Goal: Ask a question

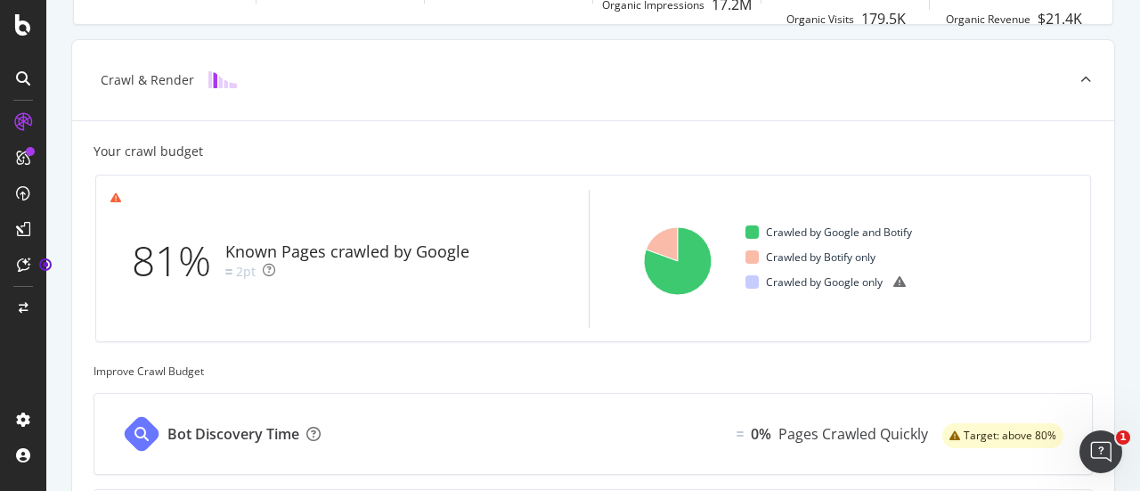
scroll to position [390, 0]
click at [550, 280] on div "81% Known Pages crawled by Google 2pt" at bounding box center [338, 259] width 457 height 110
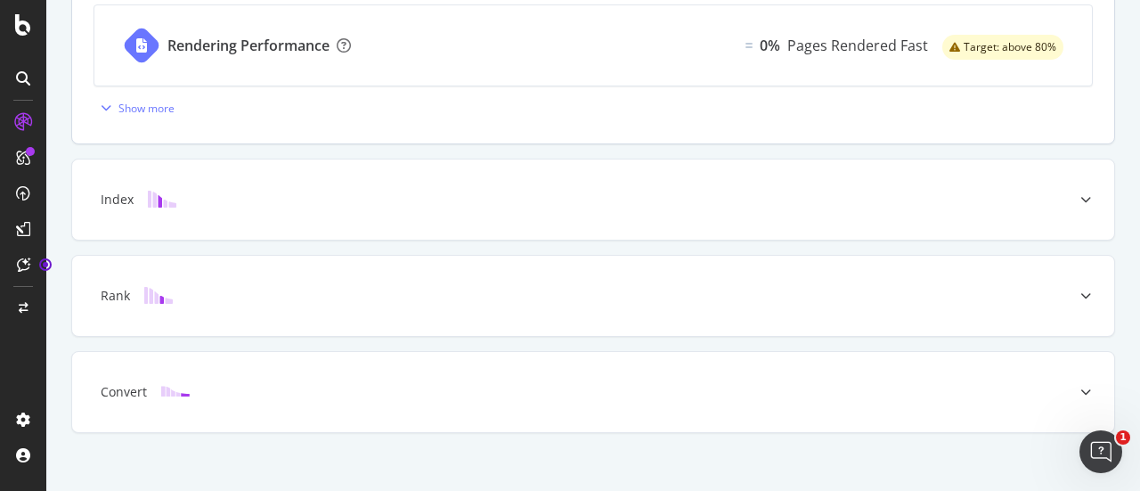
scroll to position [888, 0]
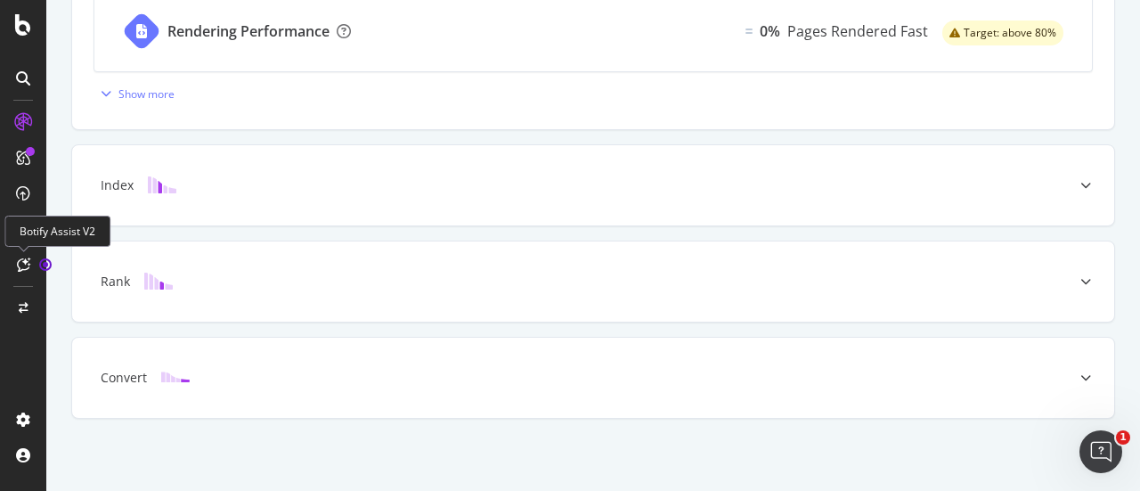
click at [26, 266] on icon at bounding box center [23, 264] width 13 height 14
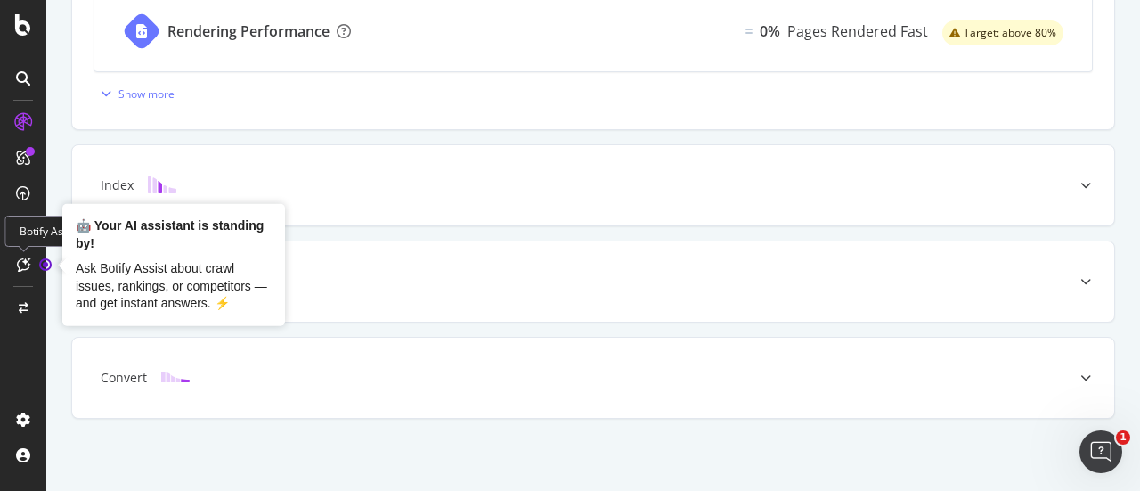
click at [46, 264] on circle "Tooltip anchor" at bounding box center [45, 264] width 11 height 11
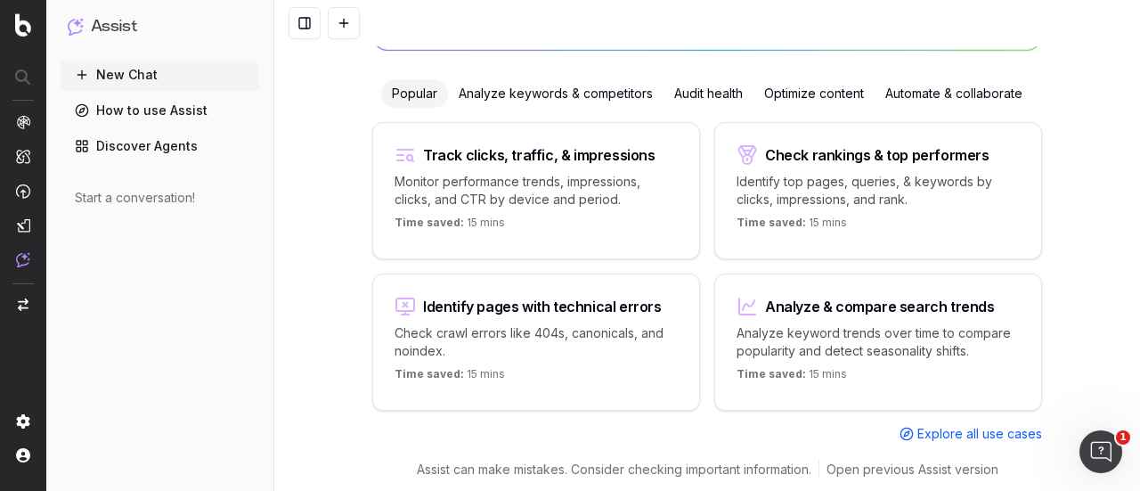
click at [144, 69] on button "New Chat" at bounding box center [160, 75] width 199 height 28
click at [351, 25] on button at bounding box center [344, 23] width 32 height 32
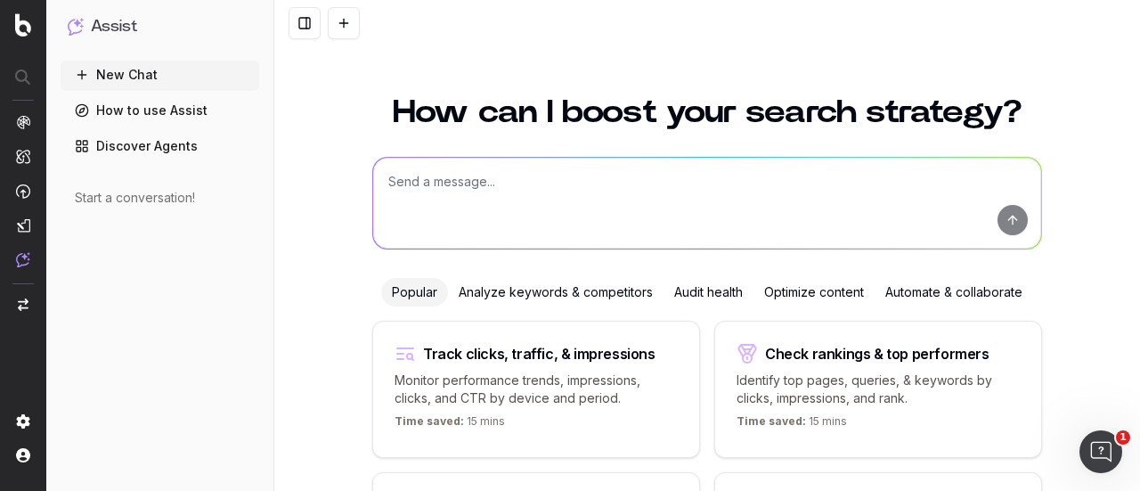
click at [475, 195] on textarea at bounding box center [707, 203] width 668 height 91
paste textarea "https://www.fossil.com/en-in/watches/womens-watches/leather-watches/"
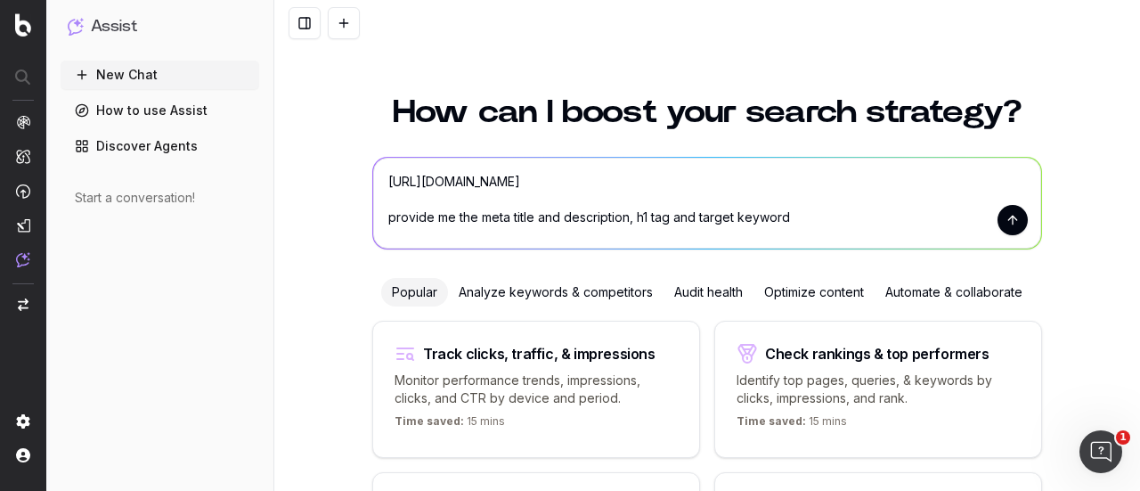
type textarea "https://www.fossil.com/en-in/watches/womens-watches/leather-watches/ provide me…"
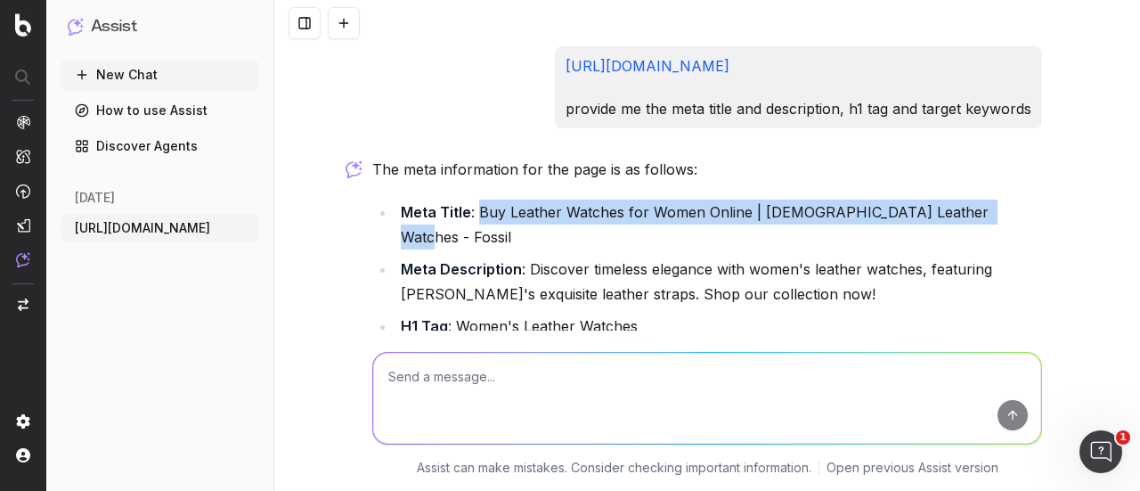
drag, startPoint x: 474, startPoint y: 207, endPoint x: 990, endPoint y: 215, distance: 516.4
click at [990, 215] on li "Meta Title : Buy Leather Watches for Women Online | Ladies Leather Watches - Fo…" at bounding box center [718, 224] width 646 height 50
copy li "Buy Leather Watches for Women Online | Ladies Leather Watches - Fossil"
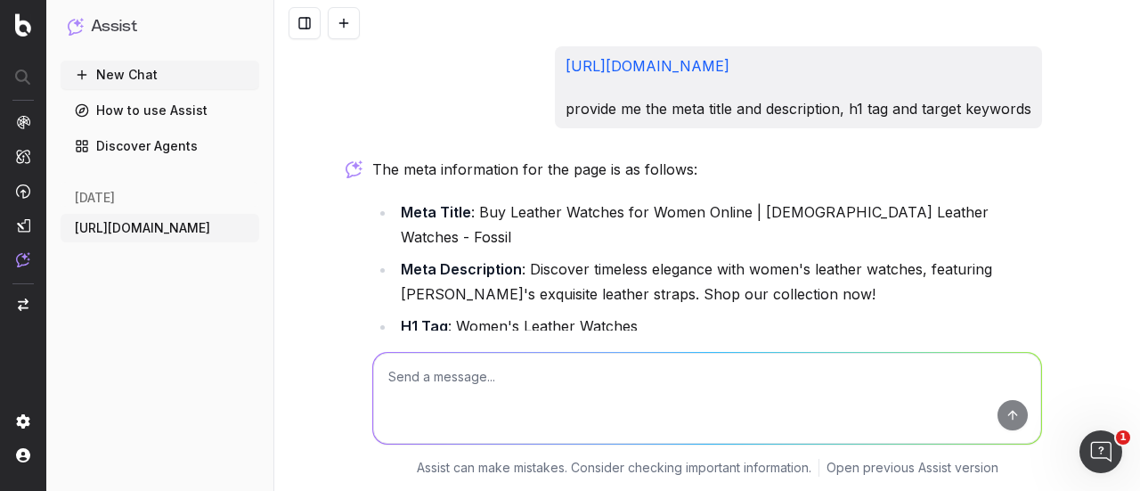
click at [322, 269] on div "https://www.fossil.com/en-in/watches/womens-watches/leather-watches/ provide me…" at bounding box center [706, 245] width 865 height 491
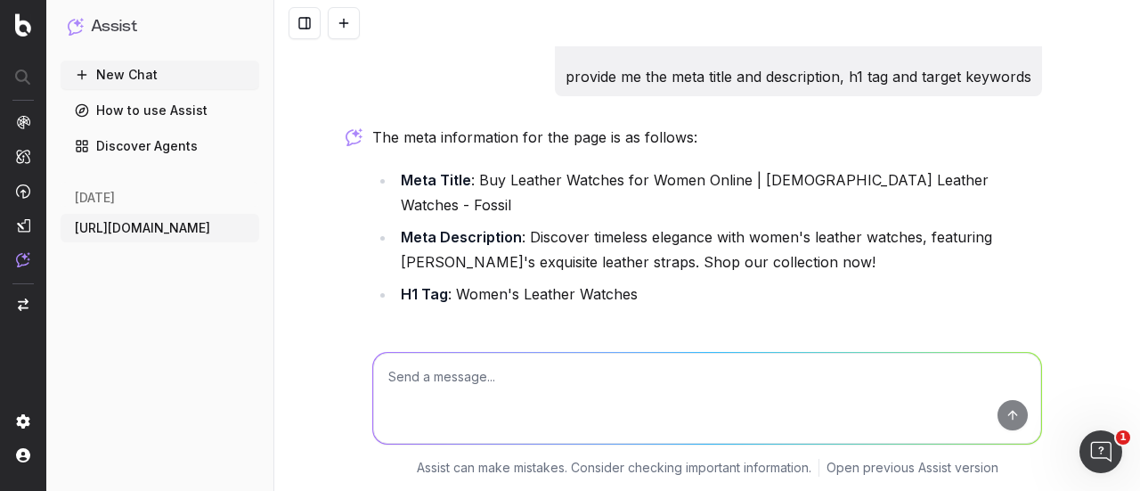
scroll to position [28, 0]
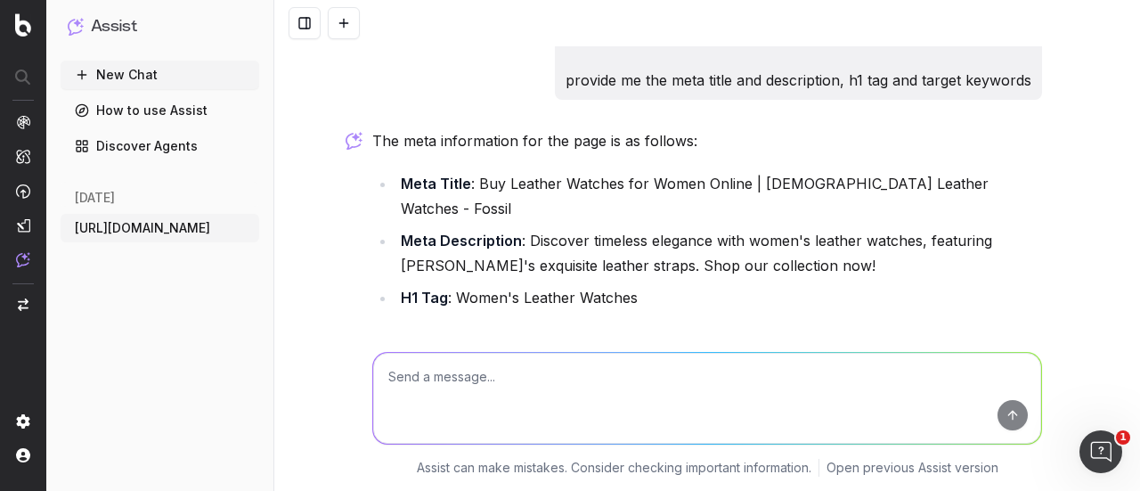
click at [495, 378] on textarea at bounding box center [707, 398] width 668 height 91
type textarea "i asked for a different version of meta data, not the same as before"
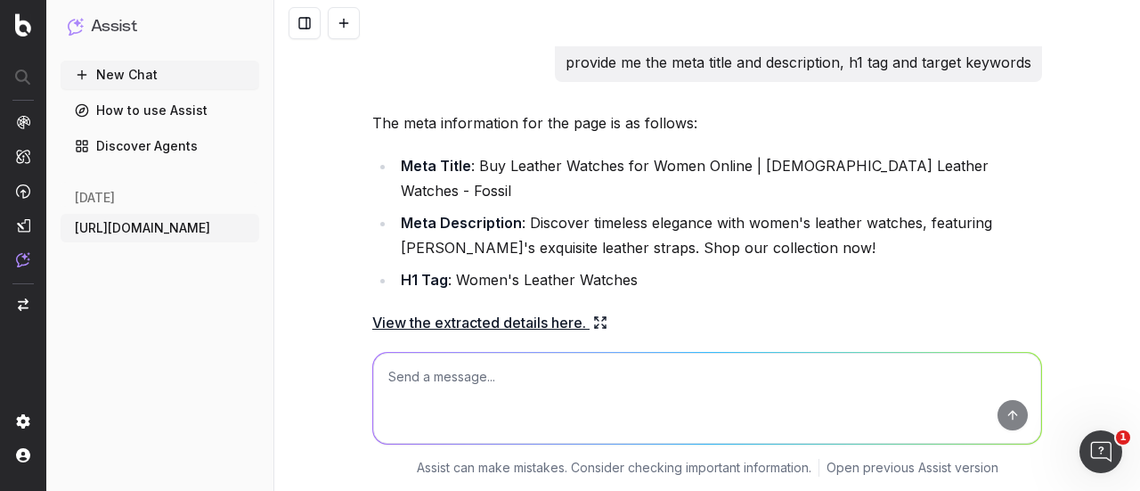
scroll to position [0, 0]
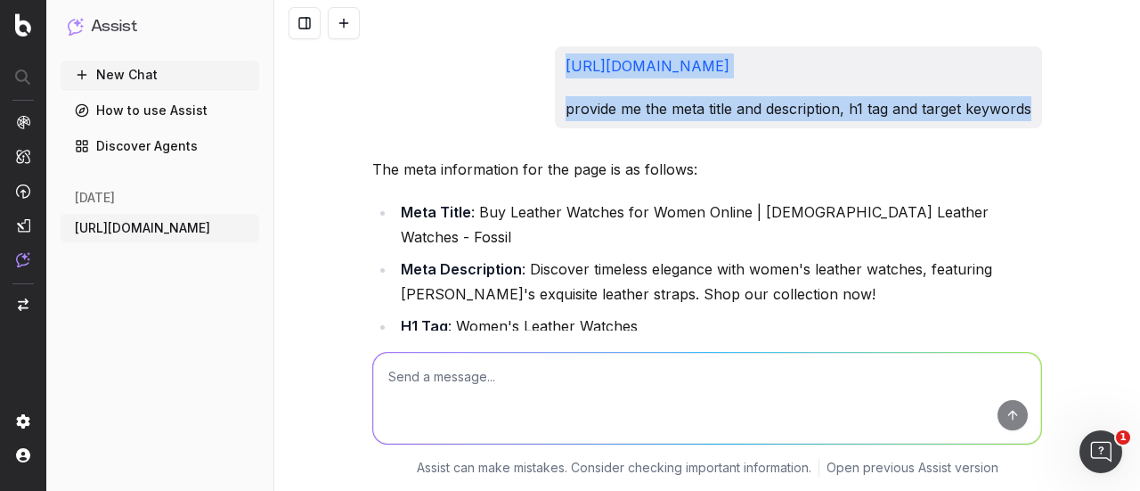
drag, startPoint x: 518, startPoint y: 61, endPoint x: 989, endPoint y: 106, distance: 473.2
click at [989, 106] on div "https://www.fossil.com/en-in/watches/womens-watches/leather-watches/ provide me…" at bounding box center [798, 87] width 487 height 82
copy div "https://www.fossil.com/en-in/watches/womens-watches/leather-watches/ provide me…"
